Goal: Task Accomplishment & Management: Use online tool/utility

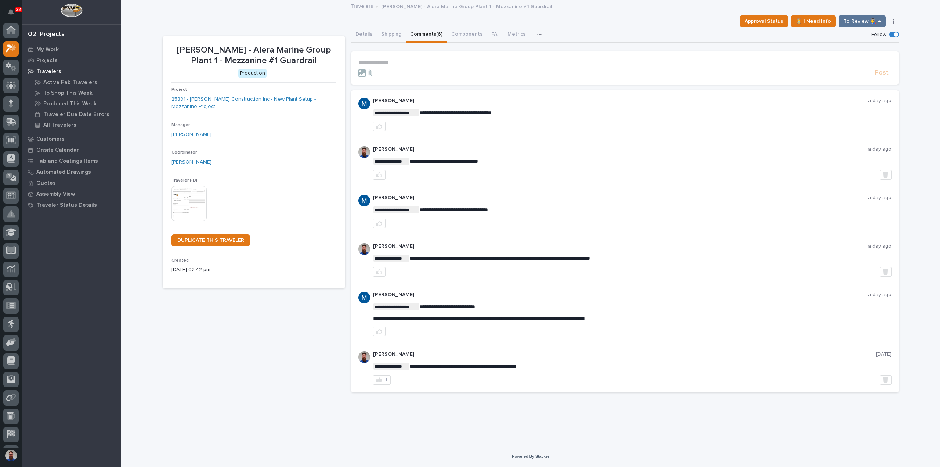
scroll to position [18, 0]
click at [380, 61] on p "**********" at bounding box center [624, 62] width 533 height 6
click at [382, 58] on section "**********" at bounding box center [625, 67] width 548 height 33
drag, startPoint x: 387, startPoint y: 63, endPoint x: 387, endPoint y: 57, distance: 6.3
click at [387, 57] on section "**********" at bounding box center [625, 67] width 548 height 33
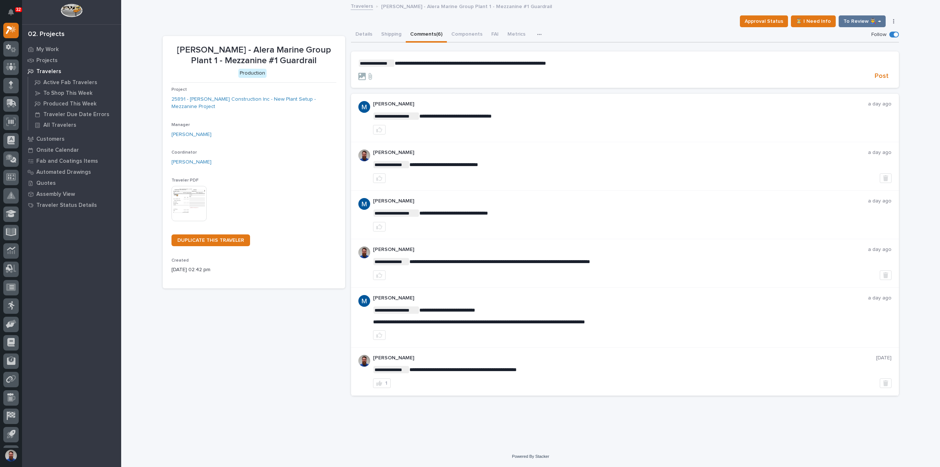
click at [454, 62] on span "**********" at bounding box center [470, 63] width 151 height 5
click at [878, 72] on span "Post" at bounding box center [882, 76] width 14 height 8
click at [369, 35] on button "Details" at bounding box center [364, 34] width 26 height 15
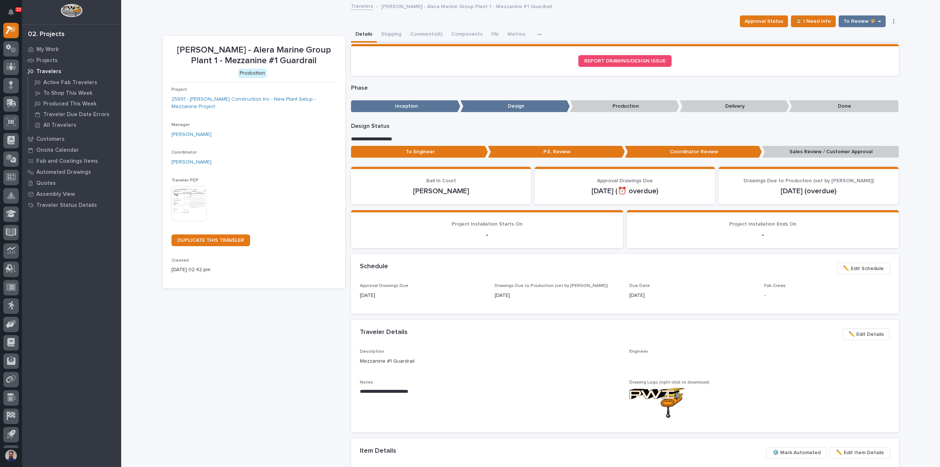
click at [423, 158] on div "To Engineer P.E. Review Coordinator Review Sales Review / Customer Approval" at bounding box center [625, 153] width 548 height 15
click at [426, 155] on p "To Engineer" at bounding box center [419, 152] width 137 height 12
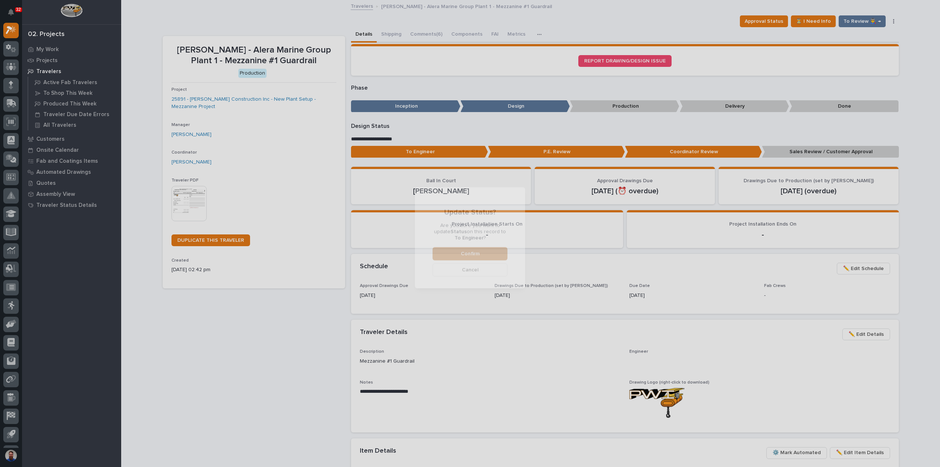
click at [466, 250] on span "Confirm" at bounding box center [470, 253] width 19 height 7
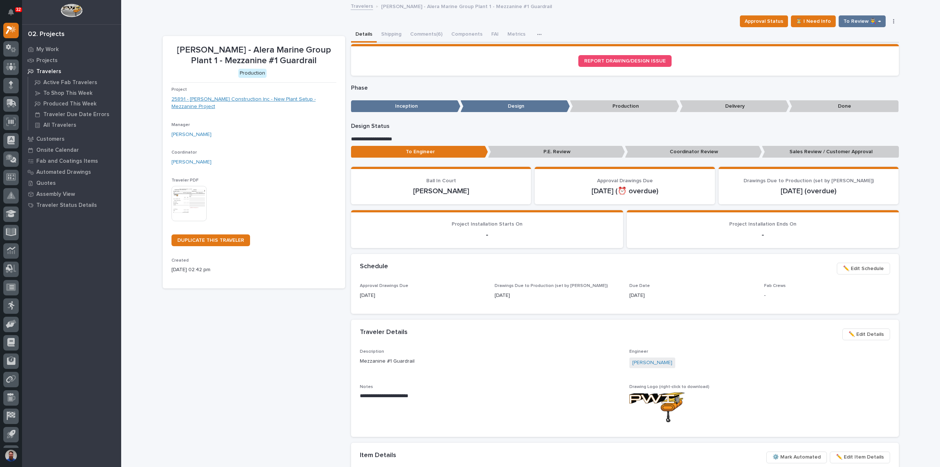
click at [315, 100] on link "25891 - [PERSON_NAME] Construction Inc - New Plant Setup - Mezzanine Project" at bounding box center [254, 102] width 165 height 15
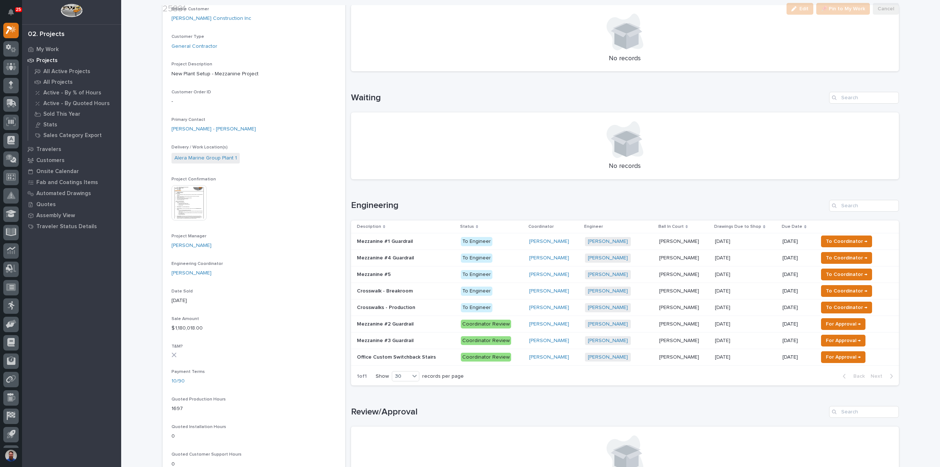
scroll to position [147, 0]
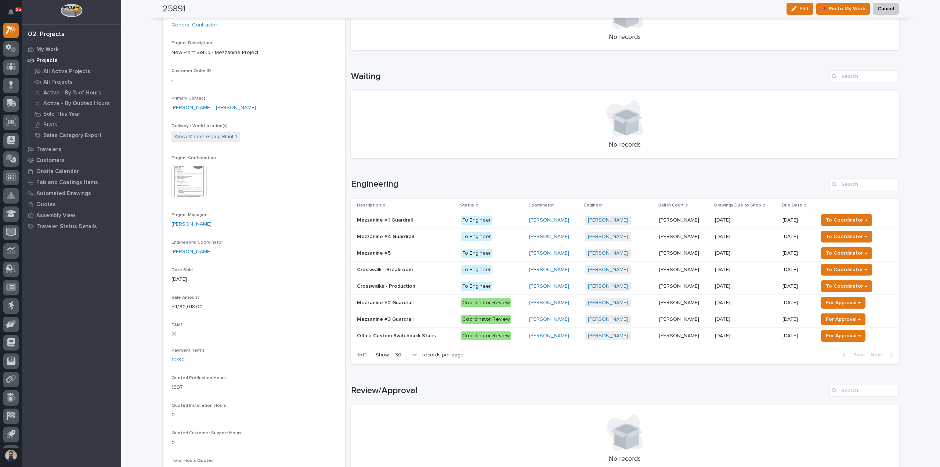
click at [420, 302] on p at bounding box center [406, 303] width 98 height 6
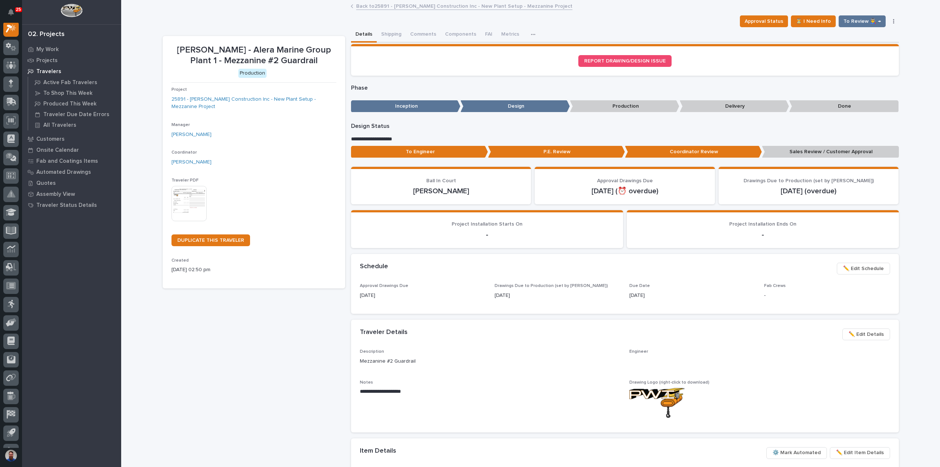
scroll to position [18, 0]
click at [451, 152] on p "To Engineer" at bounding box center [419, 152] width 137 height 12
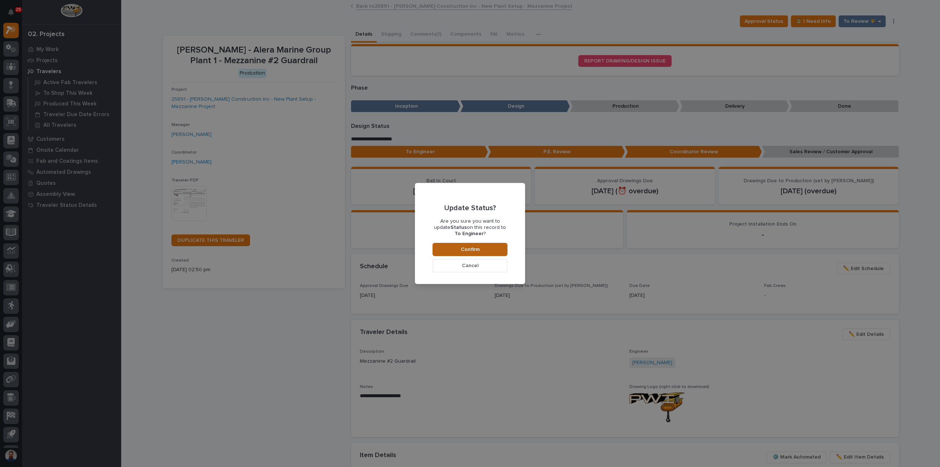
click at [465, 250] on span "Confirm" at bounding box center [470, 249] width 19 height 7
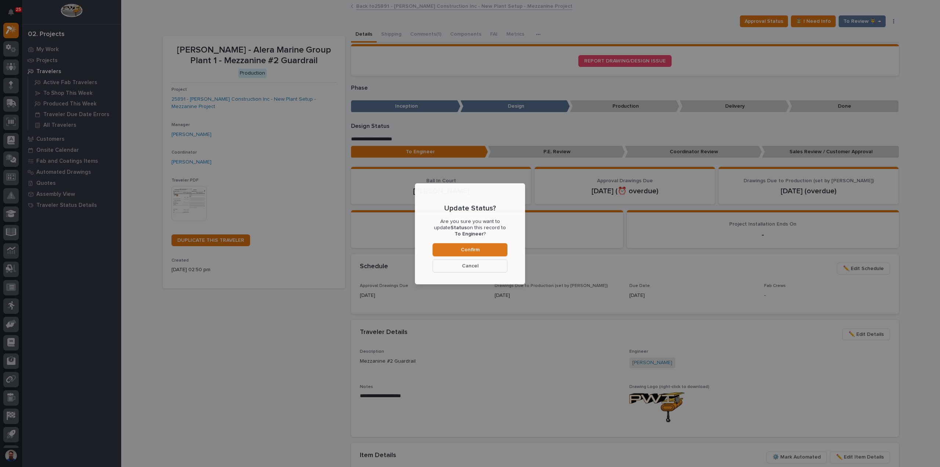
scroll to position [44, 0]
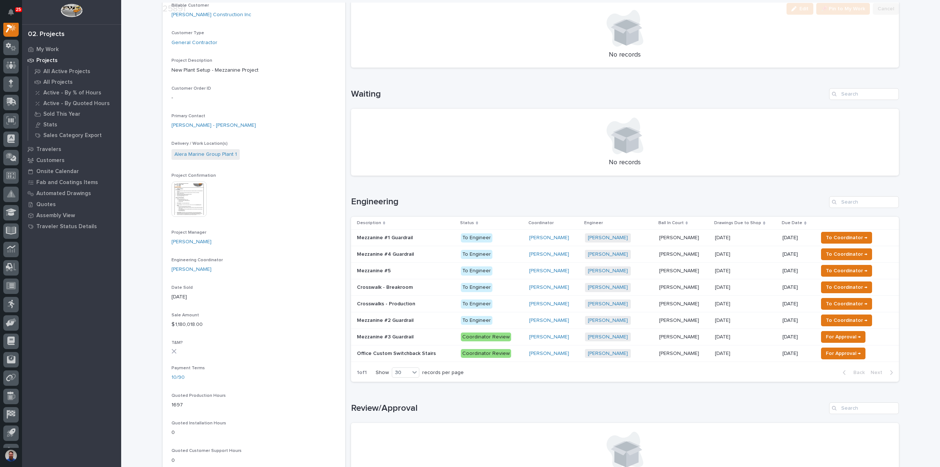
scroll to position [294, 0]
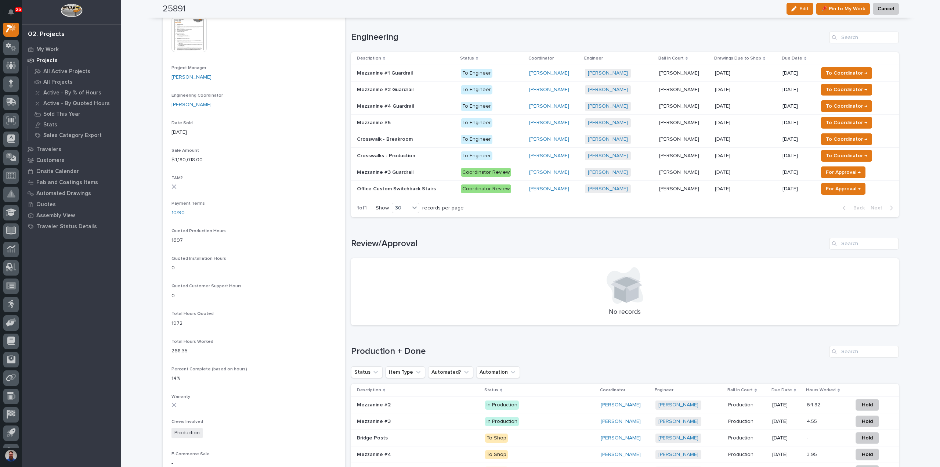
click at [411, 172] on p at bounding box center [406, 172] width 98 height 6
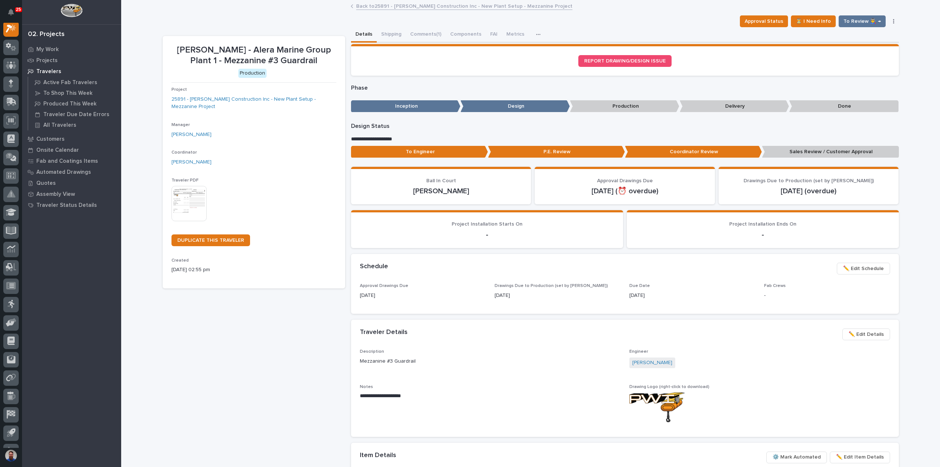
scroll to position [18, 0]
click at [430, 154] on p "To Engineer" at bounding box center [419, 152] width 137 height 12
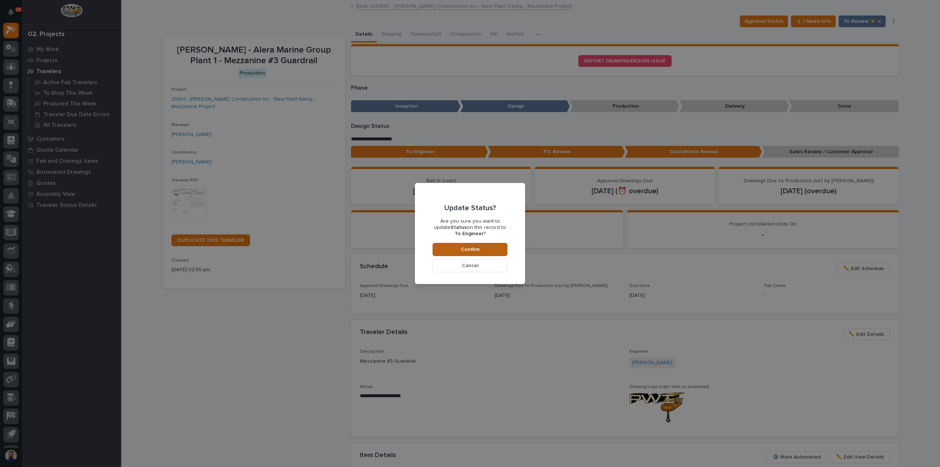
click at [473, 252] on span "Confirm" at bounding box center [470, 249] width 19 height 7
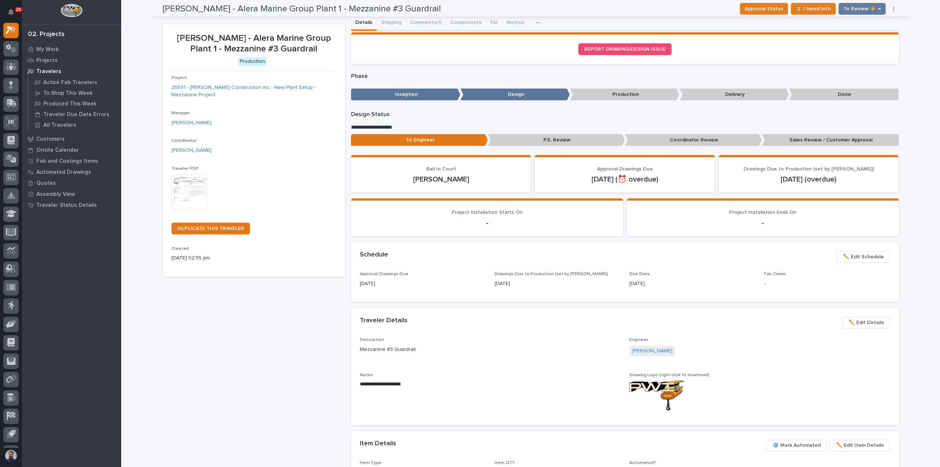
scroll to position [0, 0]
